Goal: Task Accomplishment & Management: Use online tool/utility

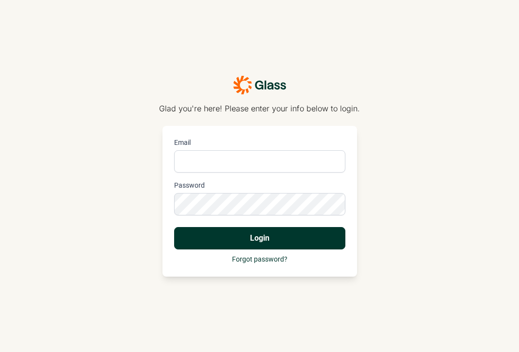
type input "[PERSON_NAME][EMAIL_ADDRESS][DOMAIN_NAME]"
click at [266, 235] on button "Login" at bounding box center [259, 238] width 171 height 22
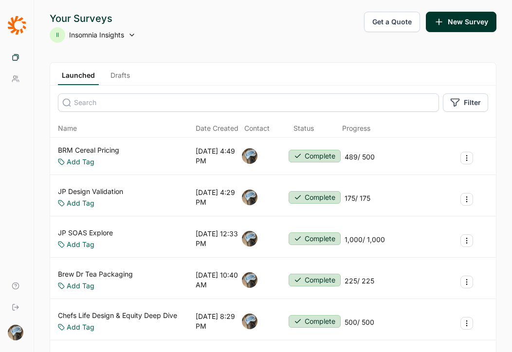
click at [108, 193] on link "JP Design Validation" at bounding box center [90, 192] width 65 height 10
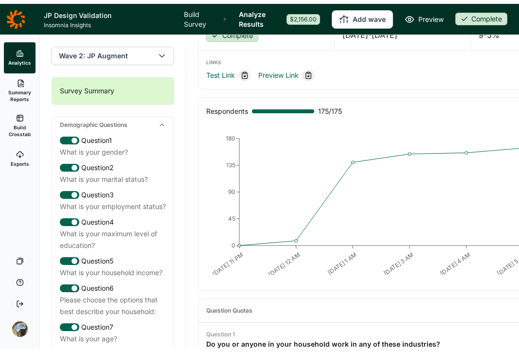
scroll to position [10, 0]
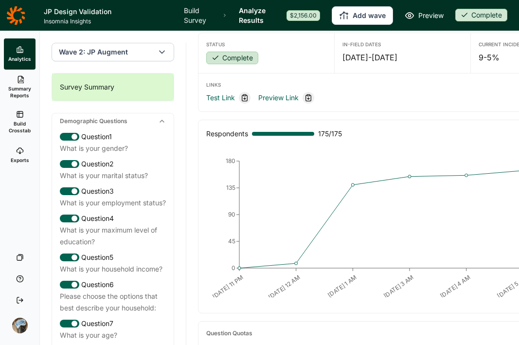
click at [195, 15] on link "Build Survey" at bounding box center [197, 15] width 27 height 31
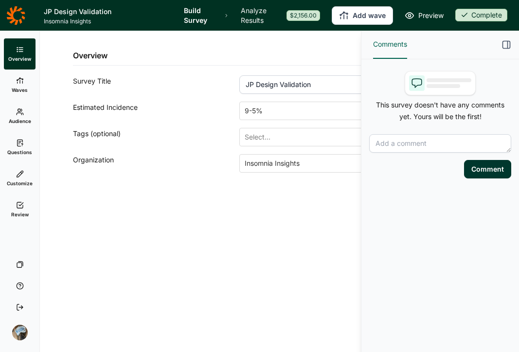
click at [18, 213] on span "Review" at bounding box center [20, 214] width 18 height 7
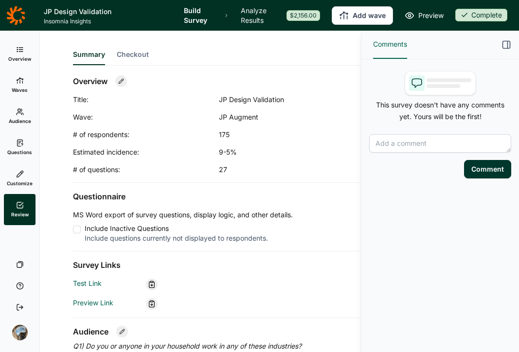
click at [129, 51] on span "Checkout" at bounding box center [133, 55] width 32 height 10
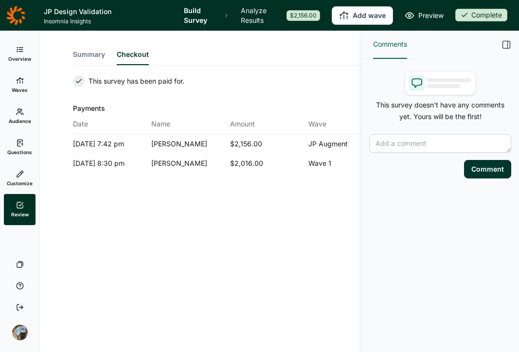
click at [25, 51] on link "Overview" at bounding box center [20, 53] width 32 height 31
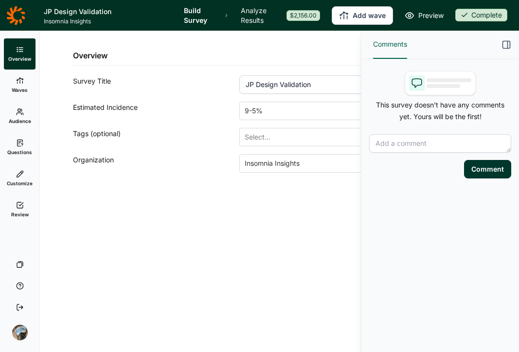
click at [18, 15] on icon at bounding box center [15, 15] width 19 height 19
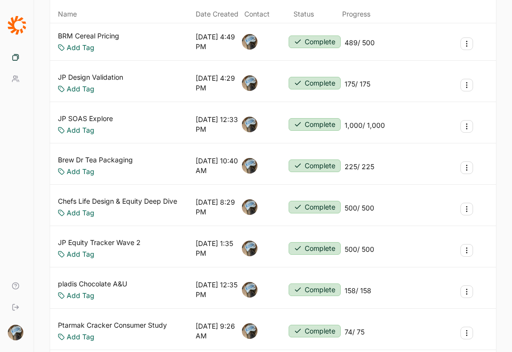
scroll to position [115, 0]
click at [102, 240] on link "JP Equity Tracker Wave 2" at bounding box center [99, 243] width 83 height 10
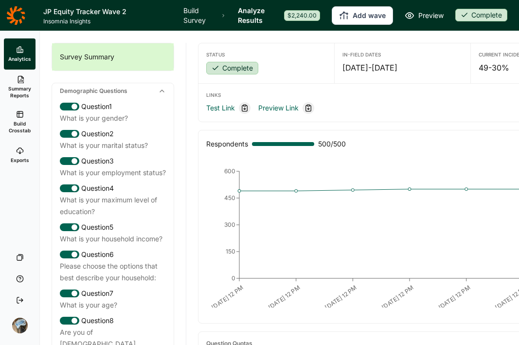
click at [201, 8] on link "Build Survey" at bounding box center [197, 15] width 26 height 31
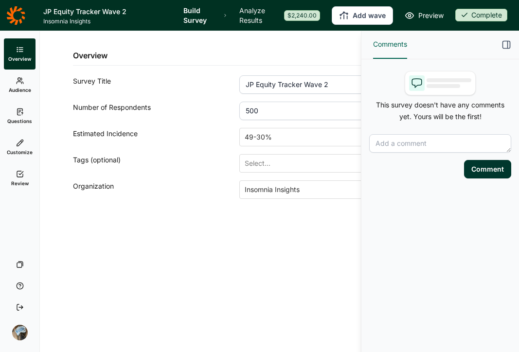
click at [21, 174] on icon at bounding box center [20, 174] width 8 height 8
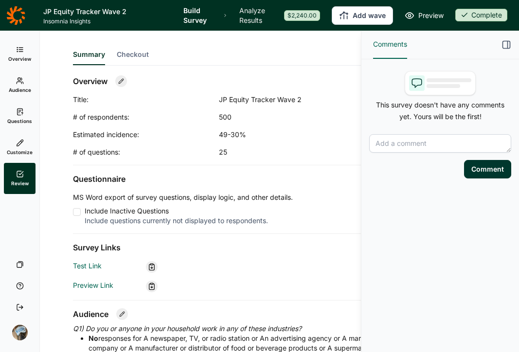
click at [135, 53] on span "Checkout" at bounding box center [133, 55] width 32 height 10
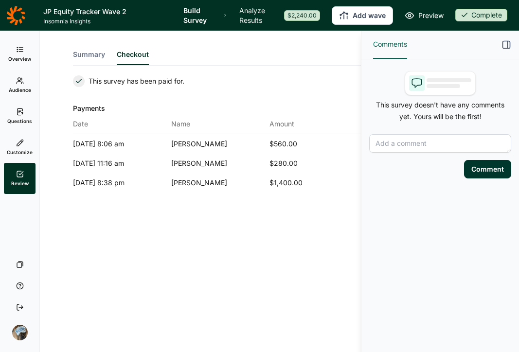
click at [13, 114] on link "Questions" at bounding box center [20, 116] width 32 height 31
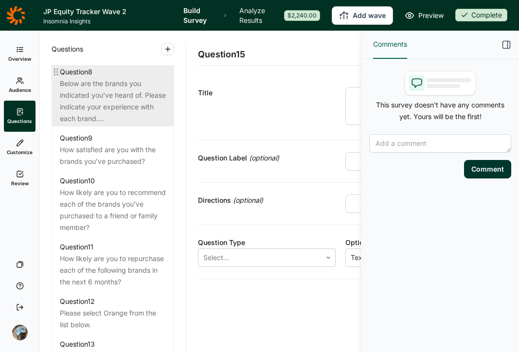
scroll to position [851, 0]
click at [117, 125] on div "Below are the brands you indicated you’ve heard of. Please indicate your experi…" at bounding box center [113, 101] width 106 height 47
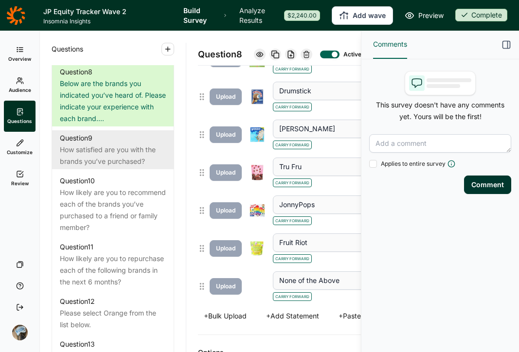
scroll to position [385, 0]
click at [116, 167] on div "How satisfied are you with the brands you’ve purchased?" at bounding box center [113, 155] width 106 height 23
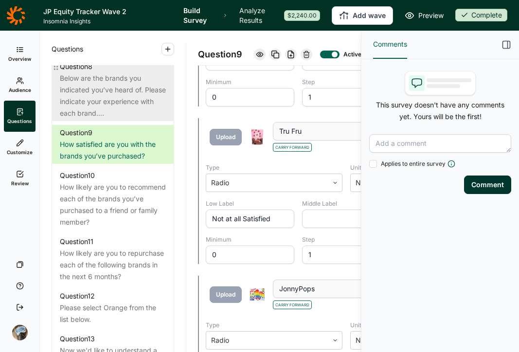
scroll to position [856, 0]
click at [119, 112] on div "Below are the brands you indicated you’ve heard of. Please indicate your experi…" at bounding box center [113, 96] width 106 height 47
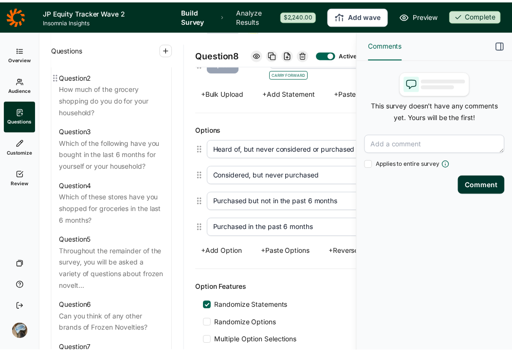
scroll to position [513, 0]
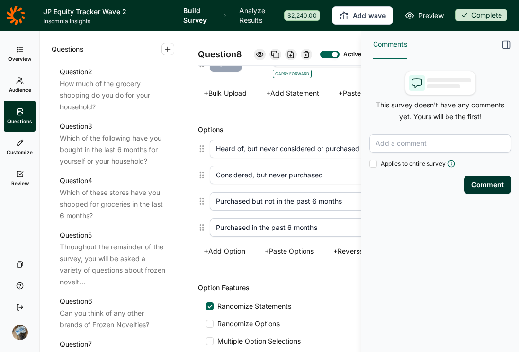
click at [18, 18] on icon at bounding box center [15, 15] width 19 height 19
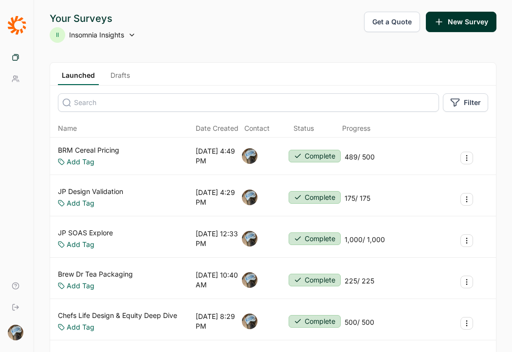
click at [121, 75] on link "Drafts" at bounding box center [120, 78] width 27 height 15
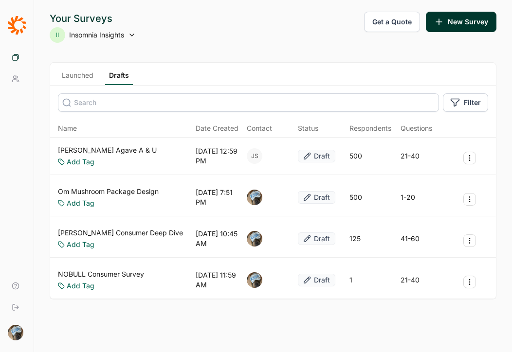
click at [107, 150] on link "[PERSON_NAME] Agave A & U" at bounding box center [107, 151] width 99 height 10
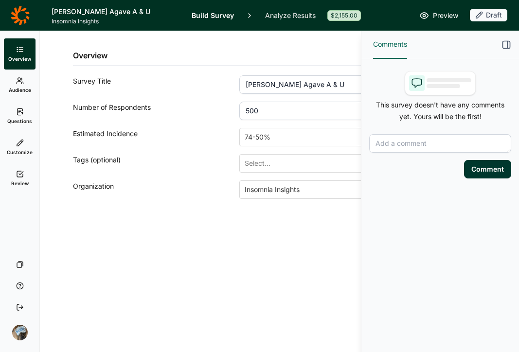
click at [24, 110] on link "Questions" at bounding box center [20, 116] width 32 height 31
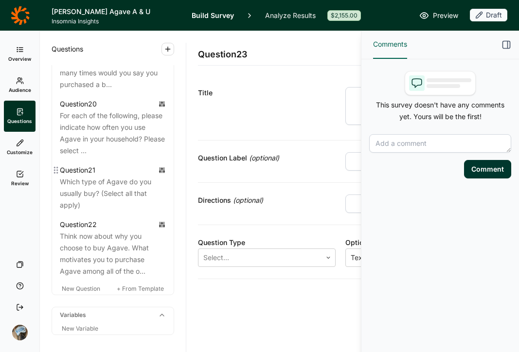
scroll to position [1531, 0]
click at [27, 18] on icon at bounding box center [20, 15] width 18 height 18
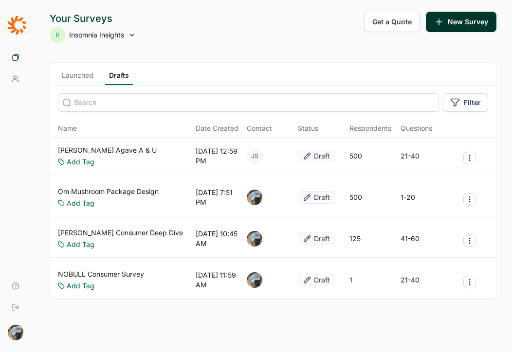
click at [113, 229] on link "[PERSON_NAME] Consumer Deep Dive" at bounding box center [120, 233] width 125 height 10
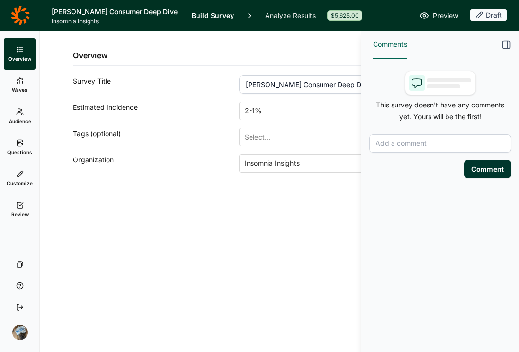
click at [13, 147] on link "Questions" at bounding box center [20, 147] width 32 height 31
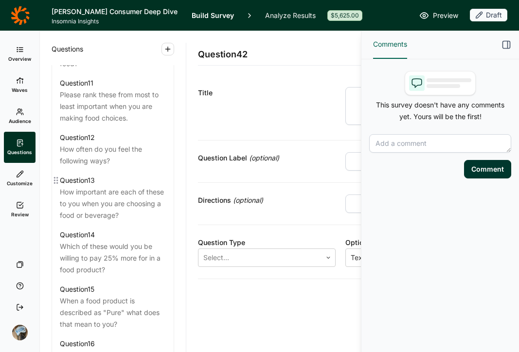
scroll to position [967, 0]
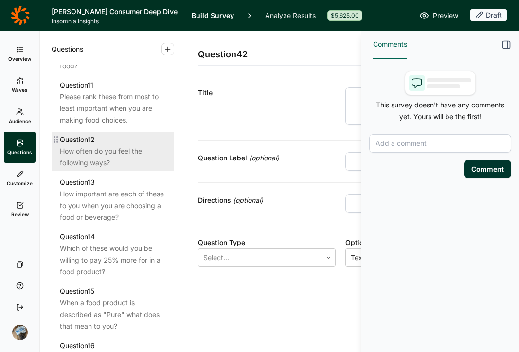
click at [106, 169] on div "How often do you feel the following ways?" at bounding box center [113, 157] width 106 height 23
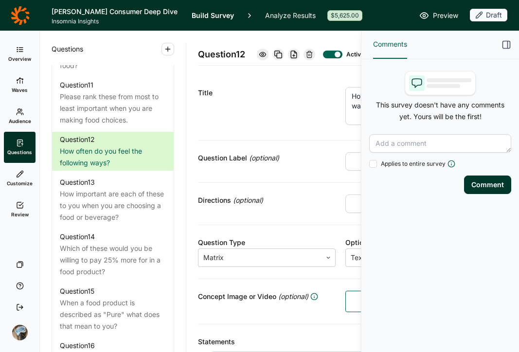
click at [505, 42] on icon "button" at bounding box center [507, 45] width 10 height 10
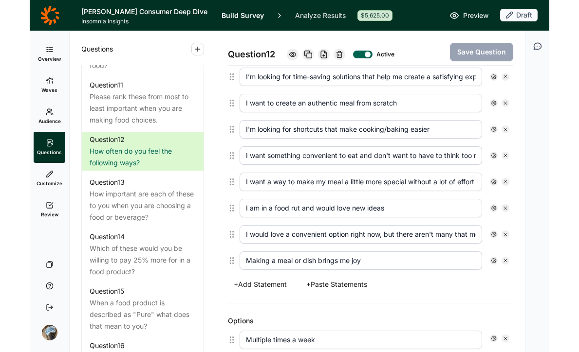
scroll to position [252, 0]
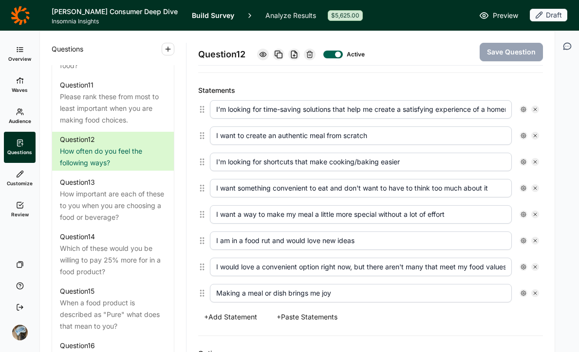
click at [264, 57] on icon at bounding box center [263, 55] width 8 height 8
click at [265, 54] on icon at bounding box center [263, 55] width 8 height 8
